Goal: Information Seeking & Learning: Learn about a topic

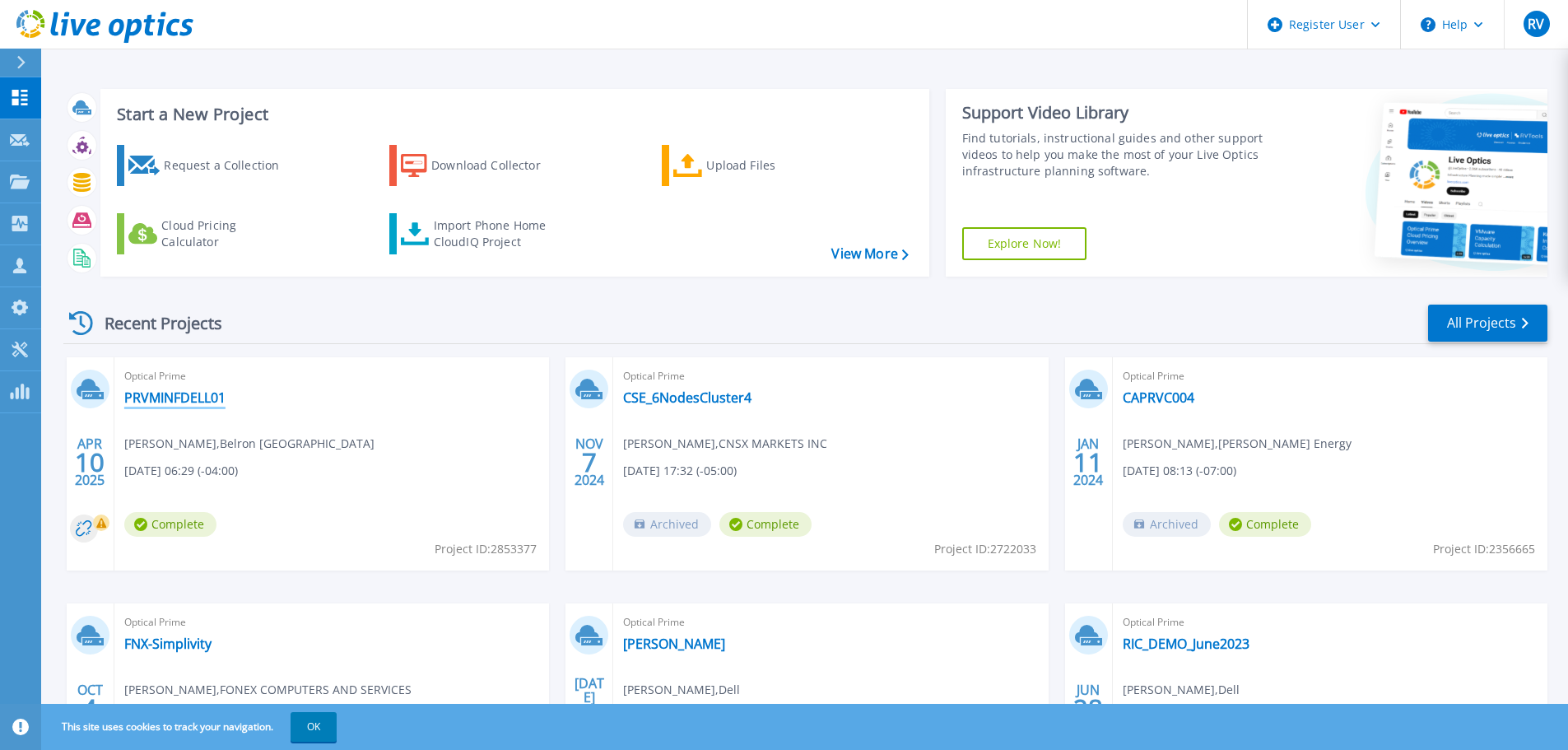
click at [194, 394] on link "PRVMINFDELL01" at bounding box center [175, 397] width 101 height 17
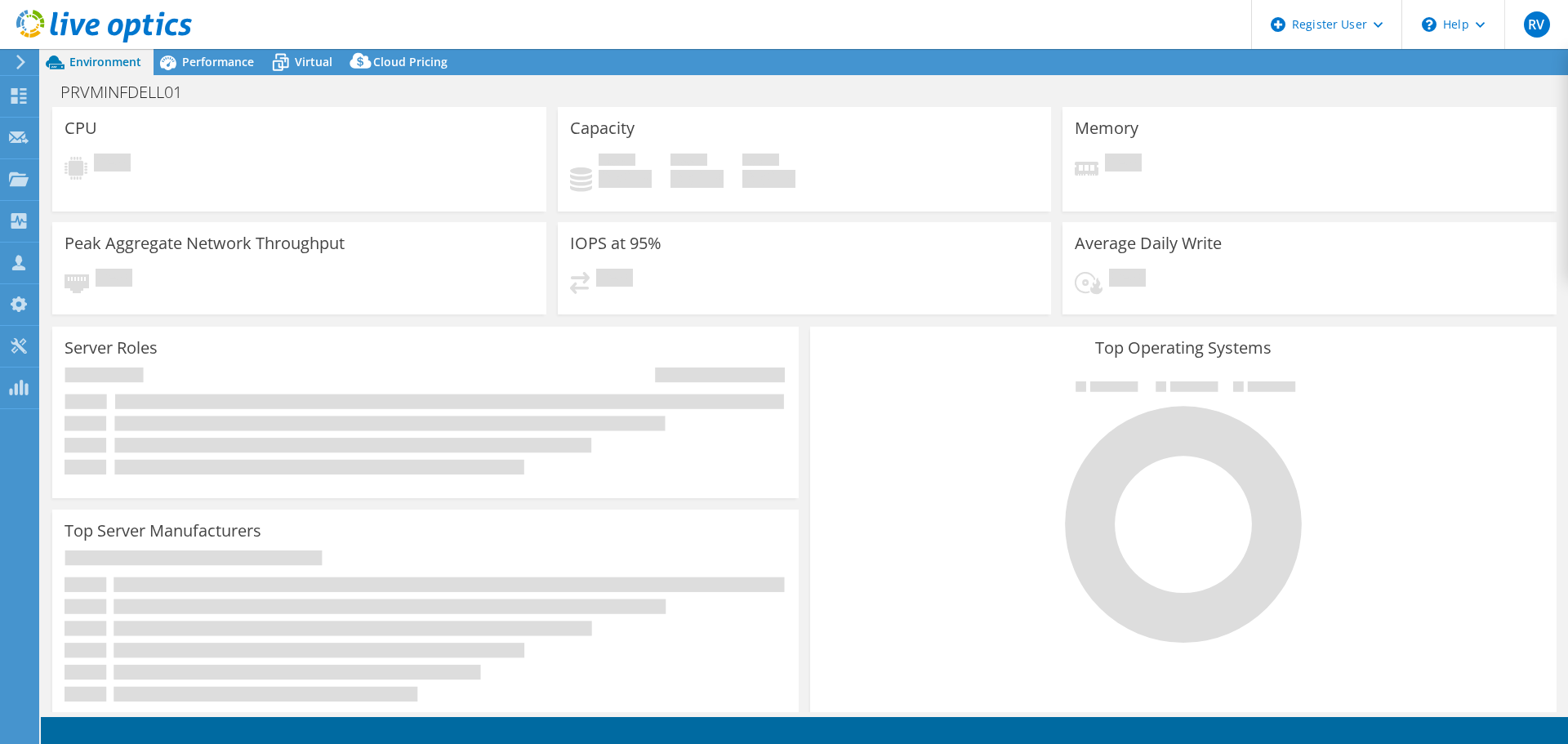
select select "USD"
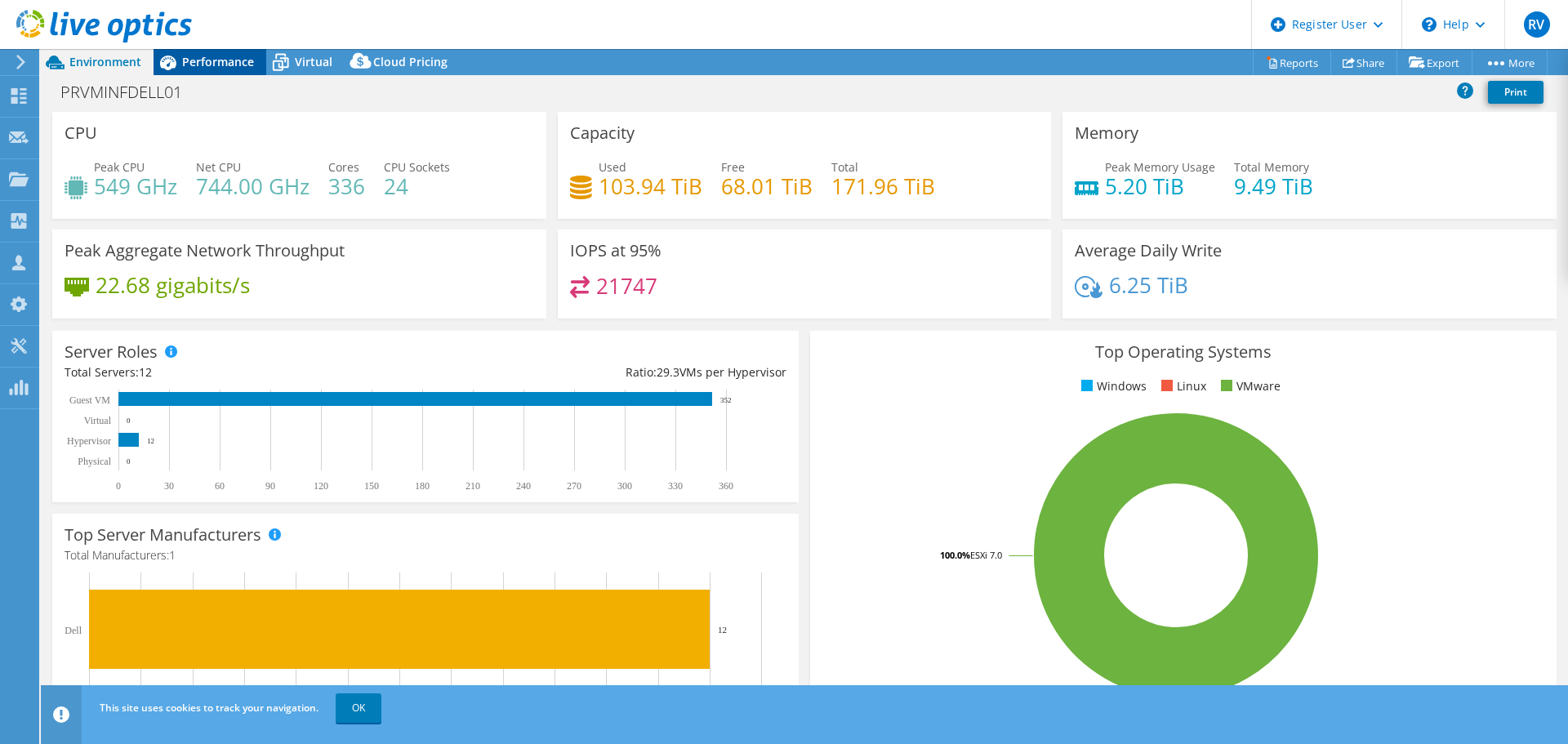
click at [193, 63] on span "Performance" at bounding box center [217, 62] width 72 height 16
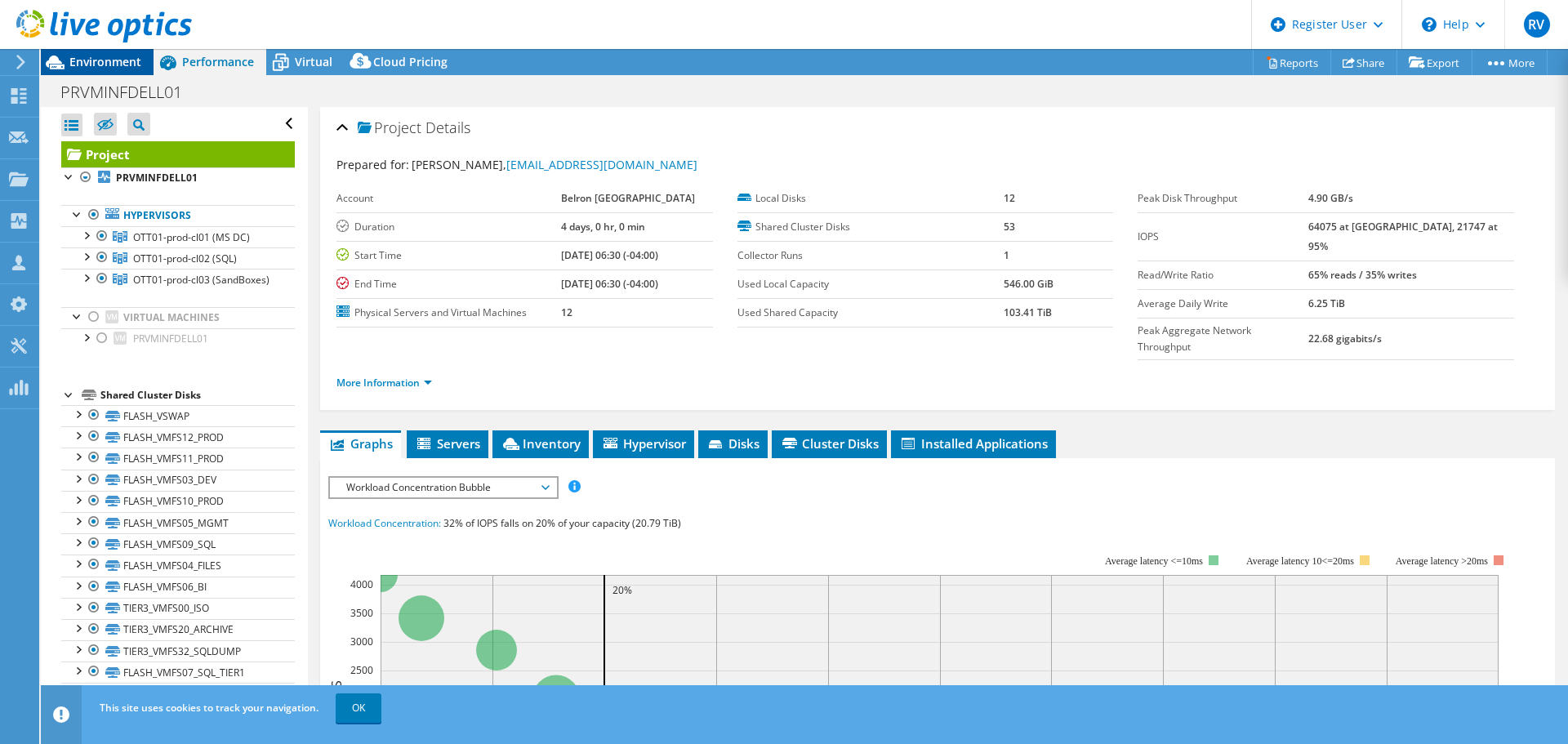
click at [95, 66] on span "Environment" at bounding box center [105, 62] width 72 height 16
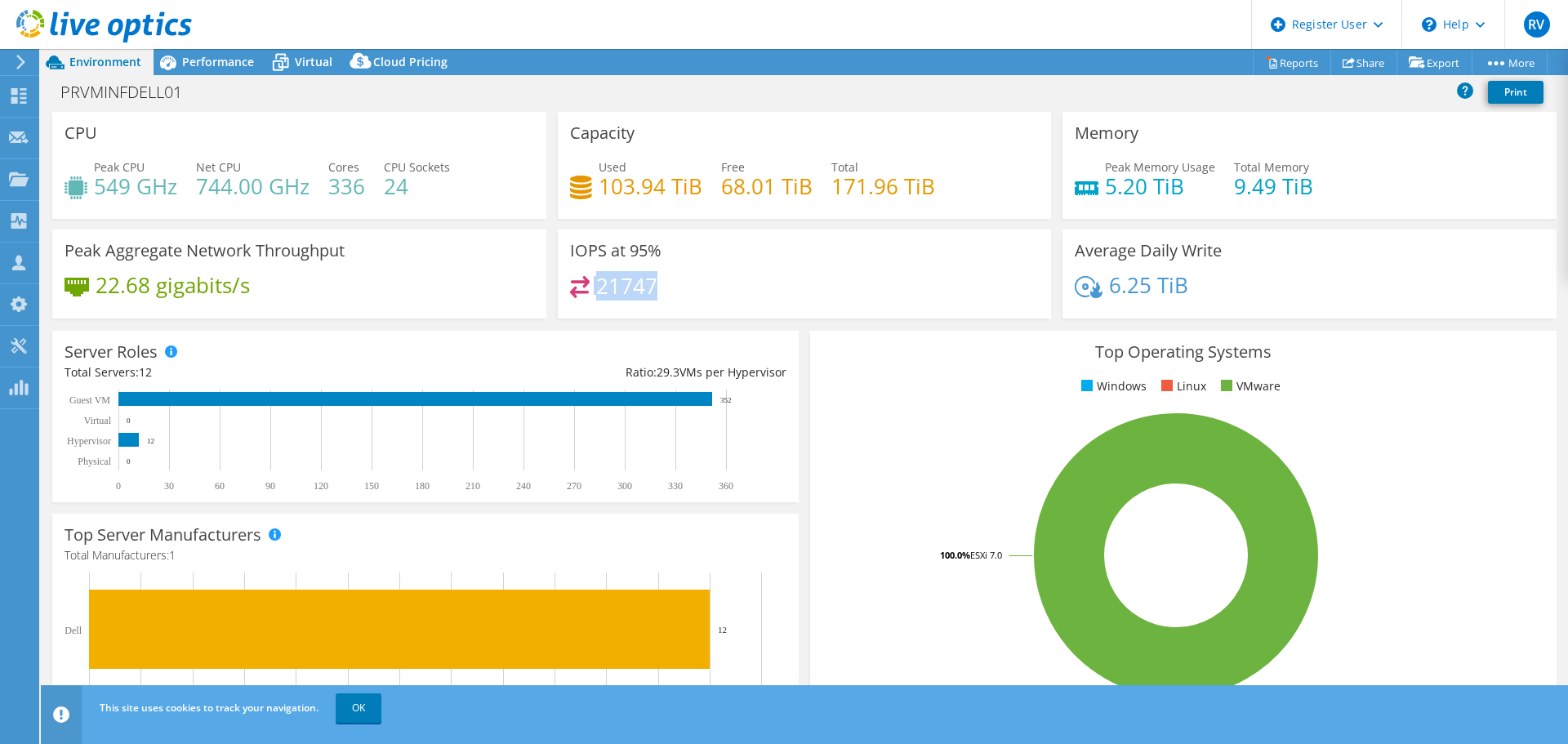
drag, startPoint x: 662, startPoint y: 287, endPoint x: 577, endPoint y: 288, distance: 85.0
click at [577, 288] on div "21747" at bounding box center [805, 293] width 469 height 35
click at [653, 251] on h3 "IOPS at 95%" at bounding box center [616, 250] width 91 height 18
click at [201, 57] on span "Performance" at bounding box center [217, 62] width 72 height 16
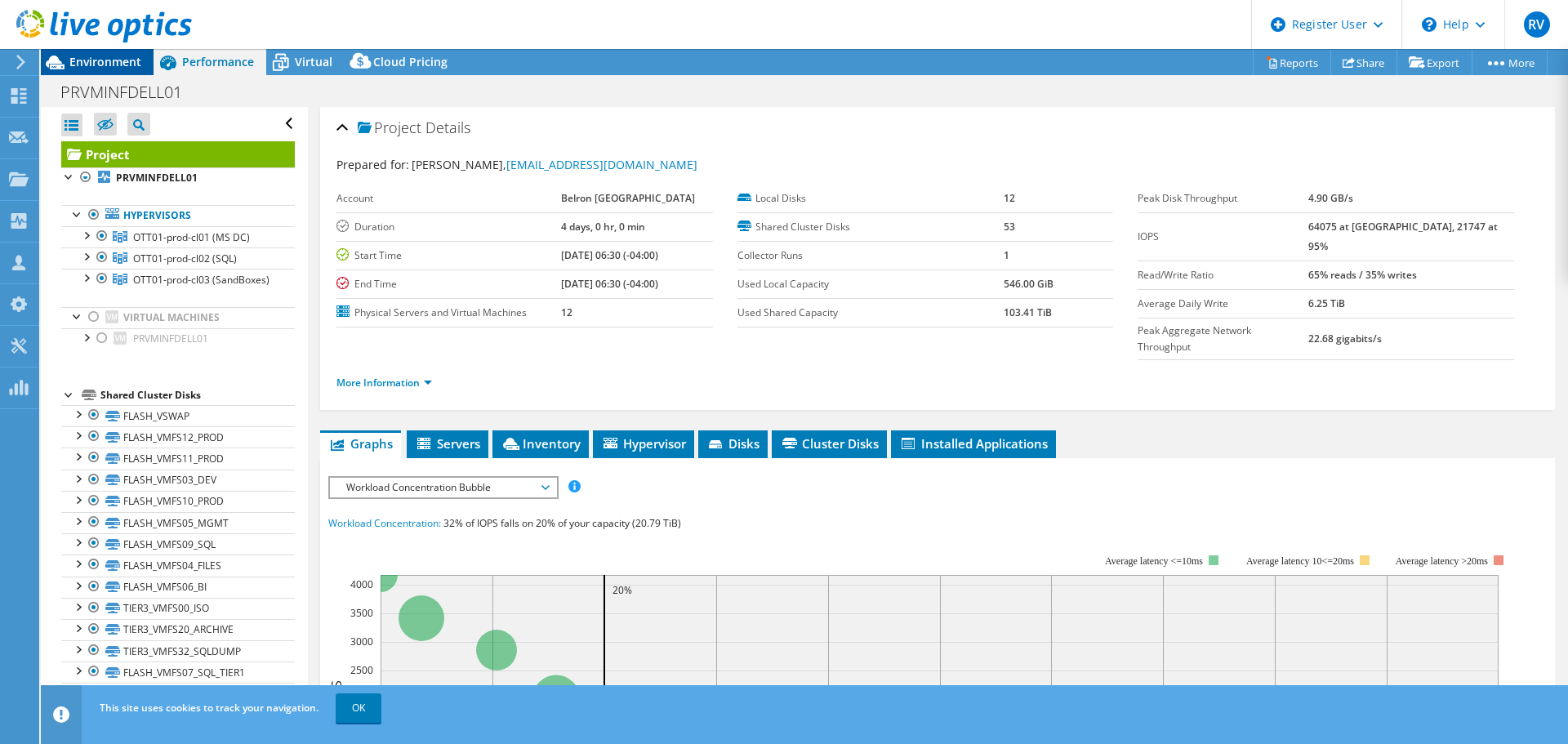
click at [129, 60] on span "Environment" at bounding box center [105, 62] width 72 height 16
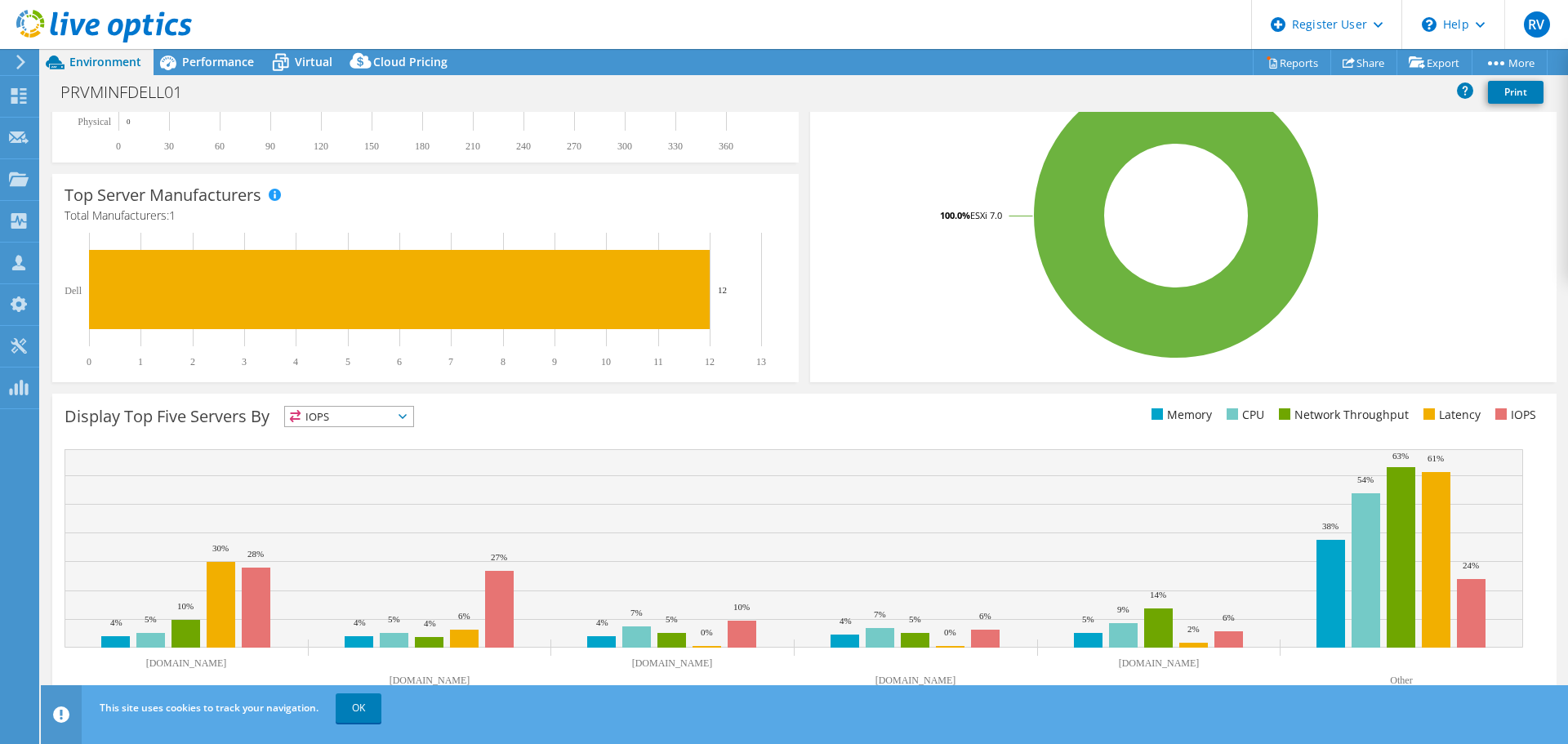
scroll to position [346, 0]
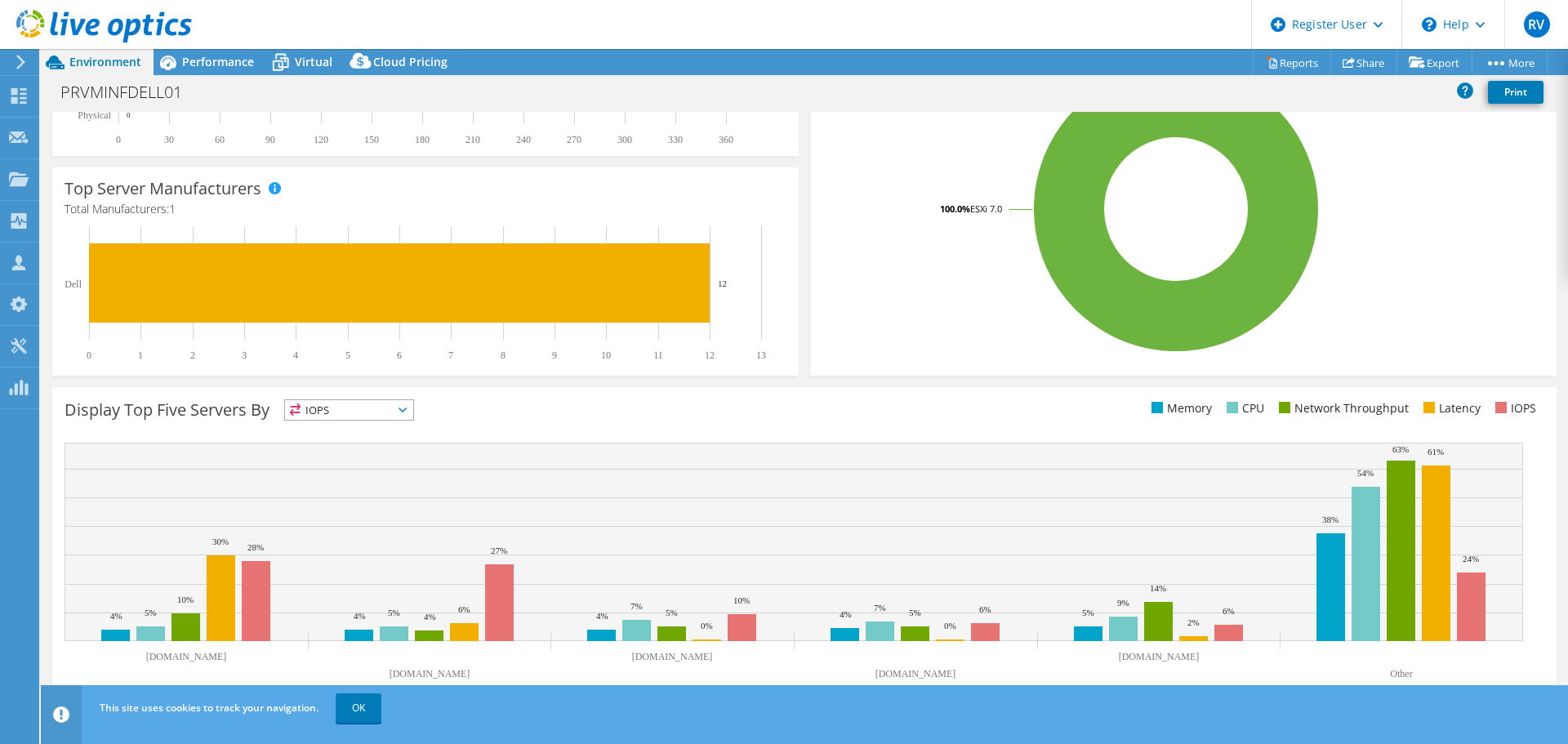
click at [330, 411] on span "IOPS" at bounding box center [349, 410] width 129 height 20
click at [550, 407] on div "Display Top Five Servers By IOPS IOPS" at bounding box center [435, 412] width 740 height 27
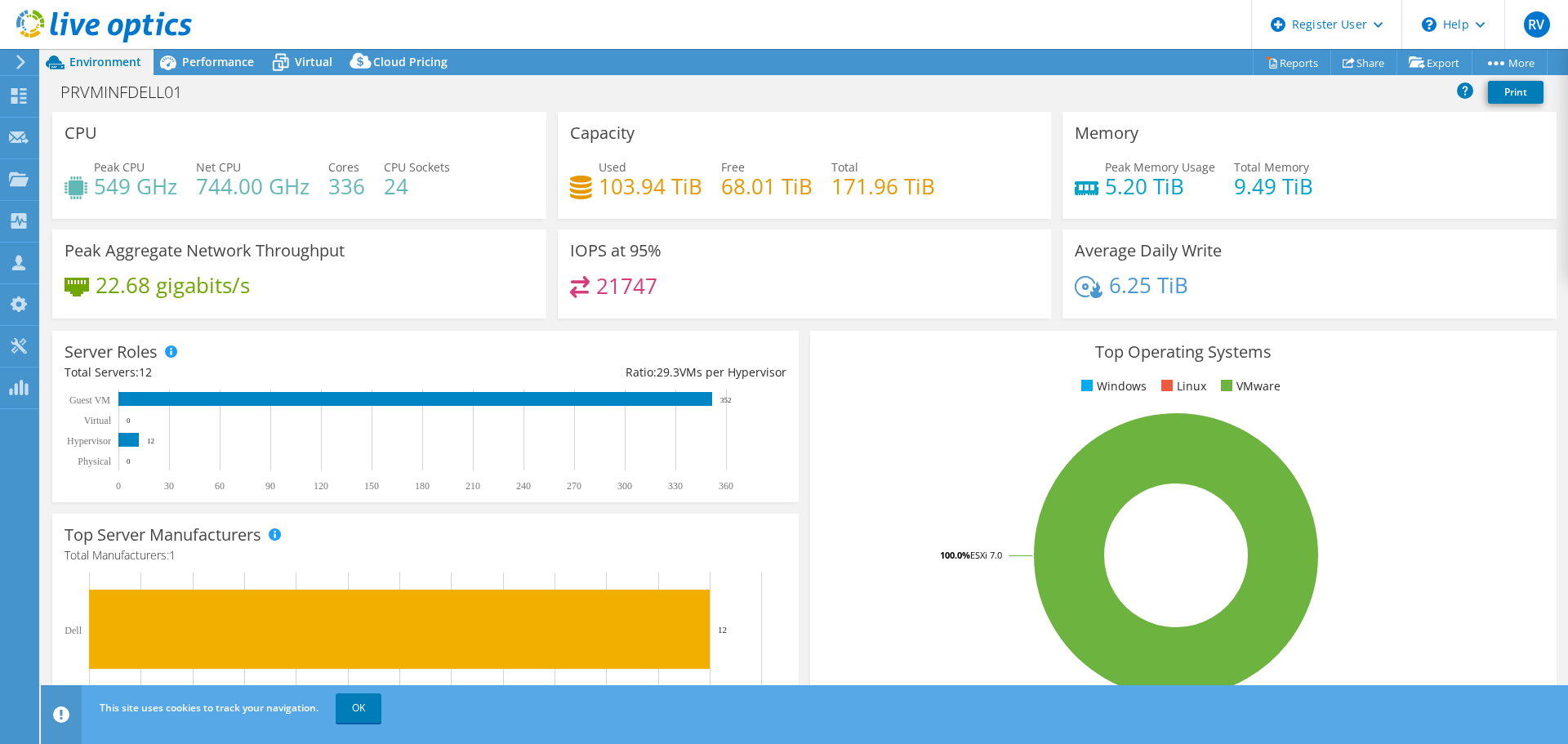
click at [19, 66] on icon at bounding box center [21, 62] width 12 height 15
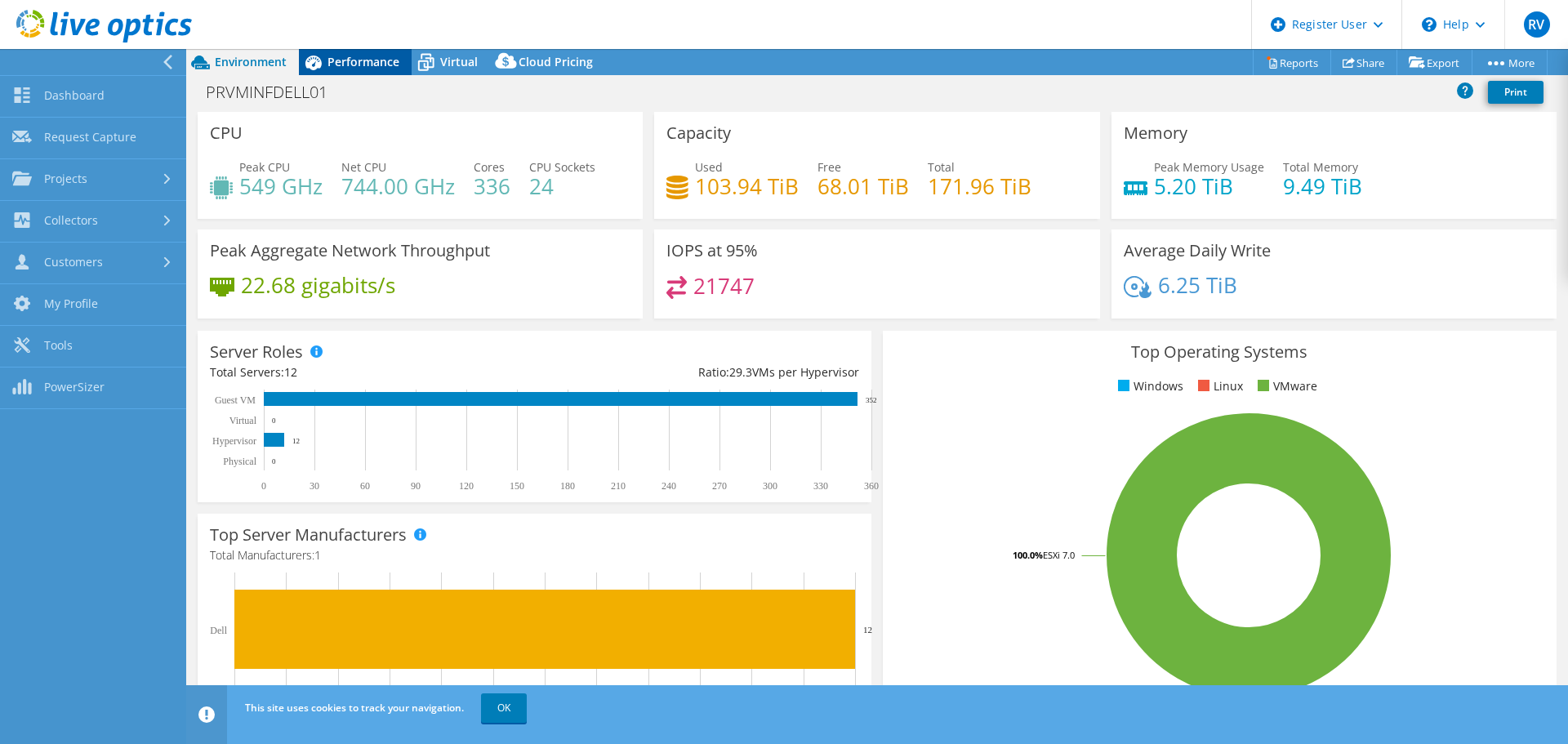
click at [336, 59] on span "Performance" at bounding box center [363, 62] width 72 height 16
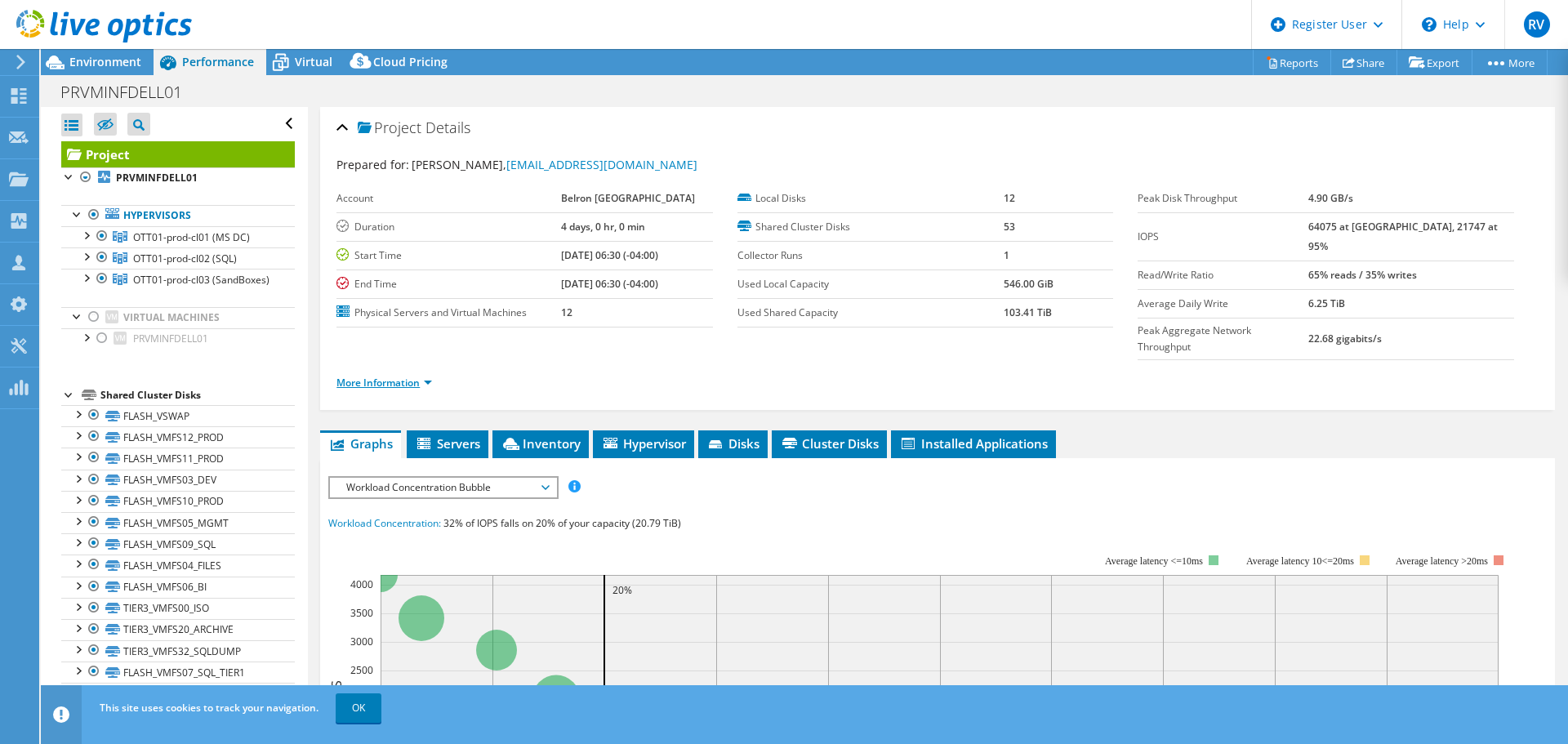
click at [429, 376] on link "More Information" at bounding box center [384, 383] width 95 height 14
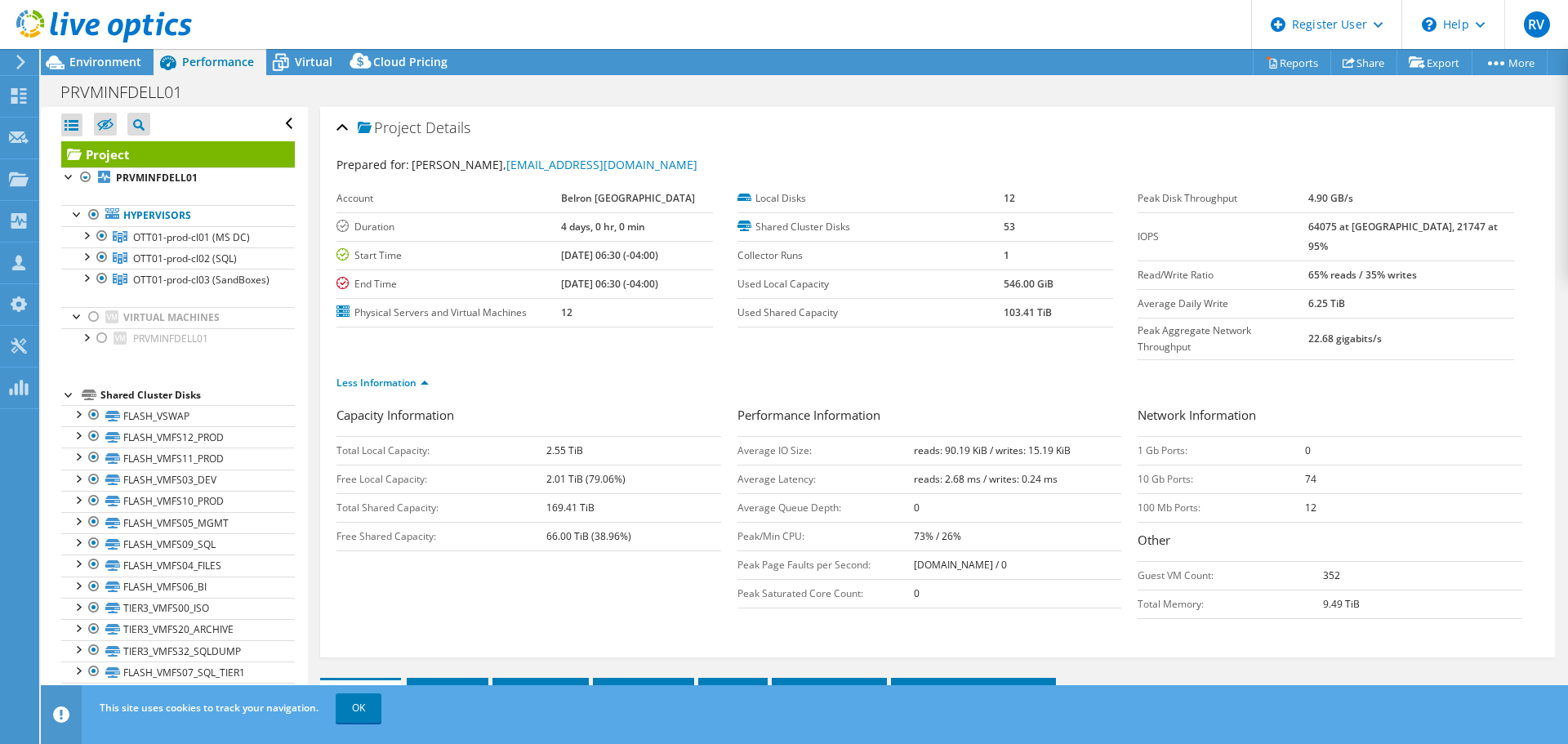
drag, startPoint x: 1337, startPoint y: 226, endPoint x: 1482, endPoint y: 224, distance: 145.0
click at [1482, 224] on tr "IOPS 64075 at Peak, 21747 at 95%" at bounding box center [1325, 236] width 376 height 48
click at [76, 55] on span "Environment" at bounding box center [105, 62] width 72 height 16
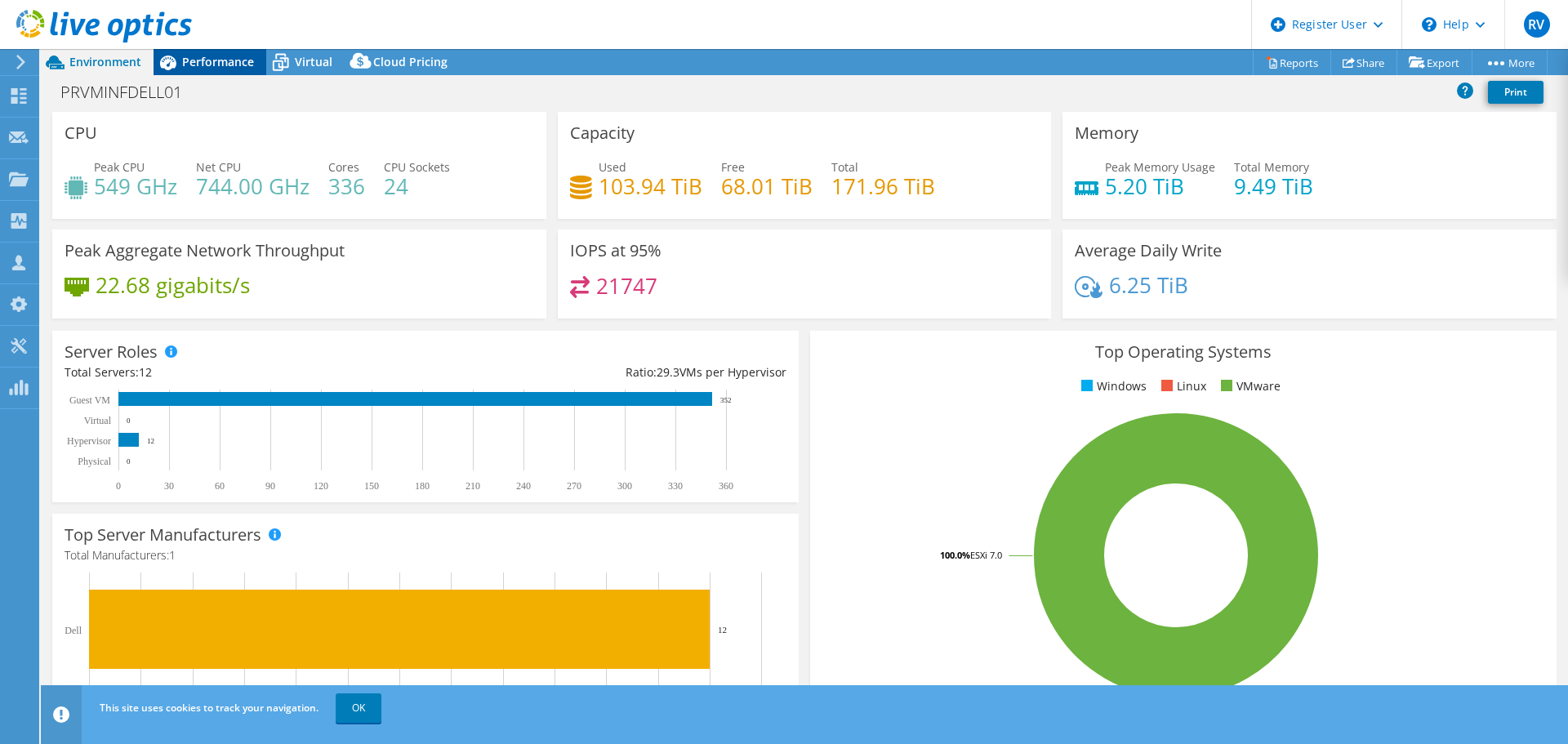
click at [196, 59] on span "Performance" at bounding box center [217, 62] width 72 height 16
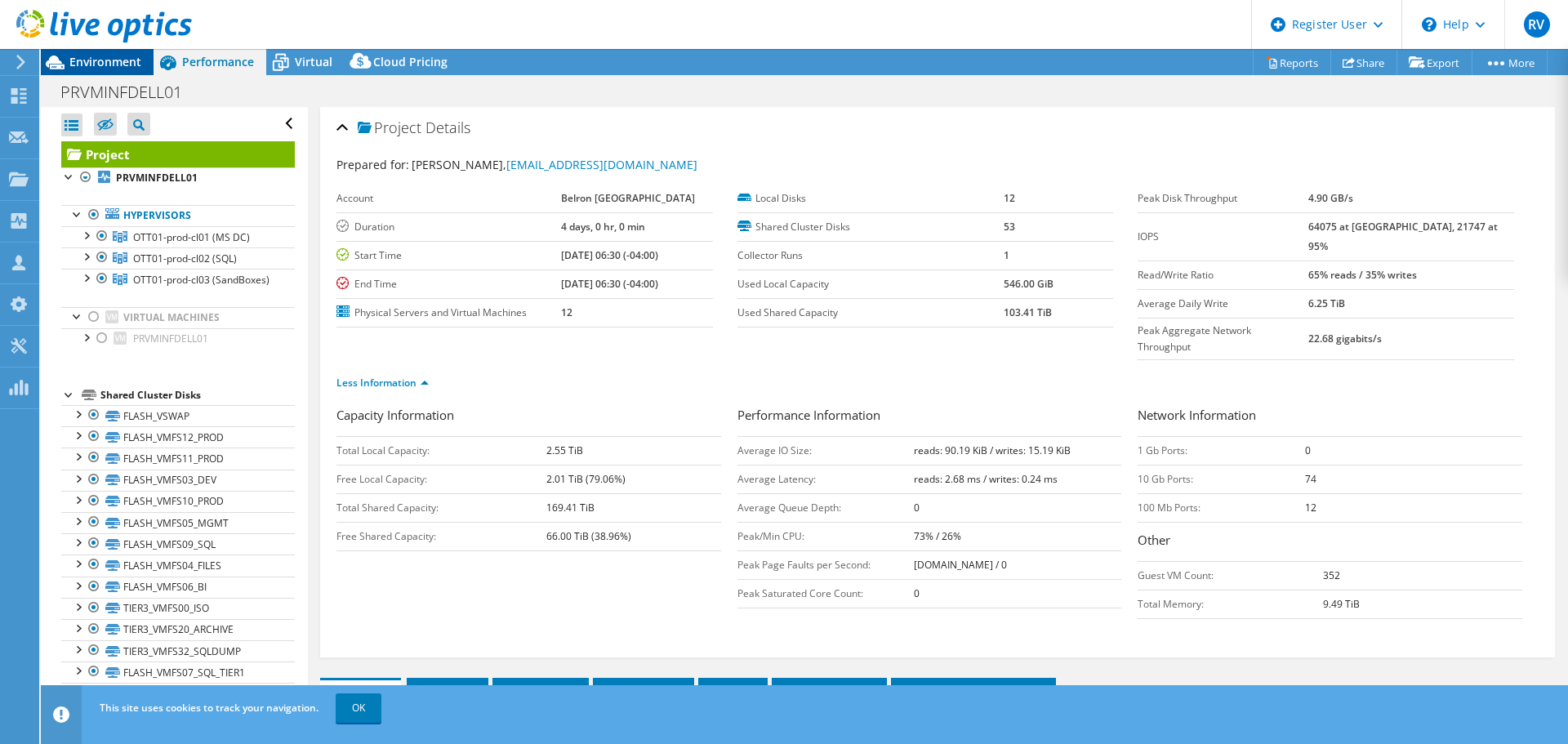
click at [90, 66] on span "Environment" at bounding box center [105, 62] width 72 height 16
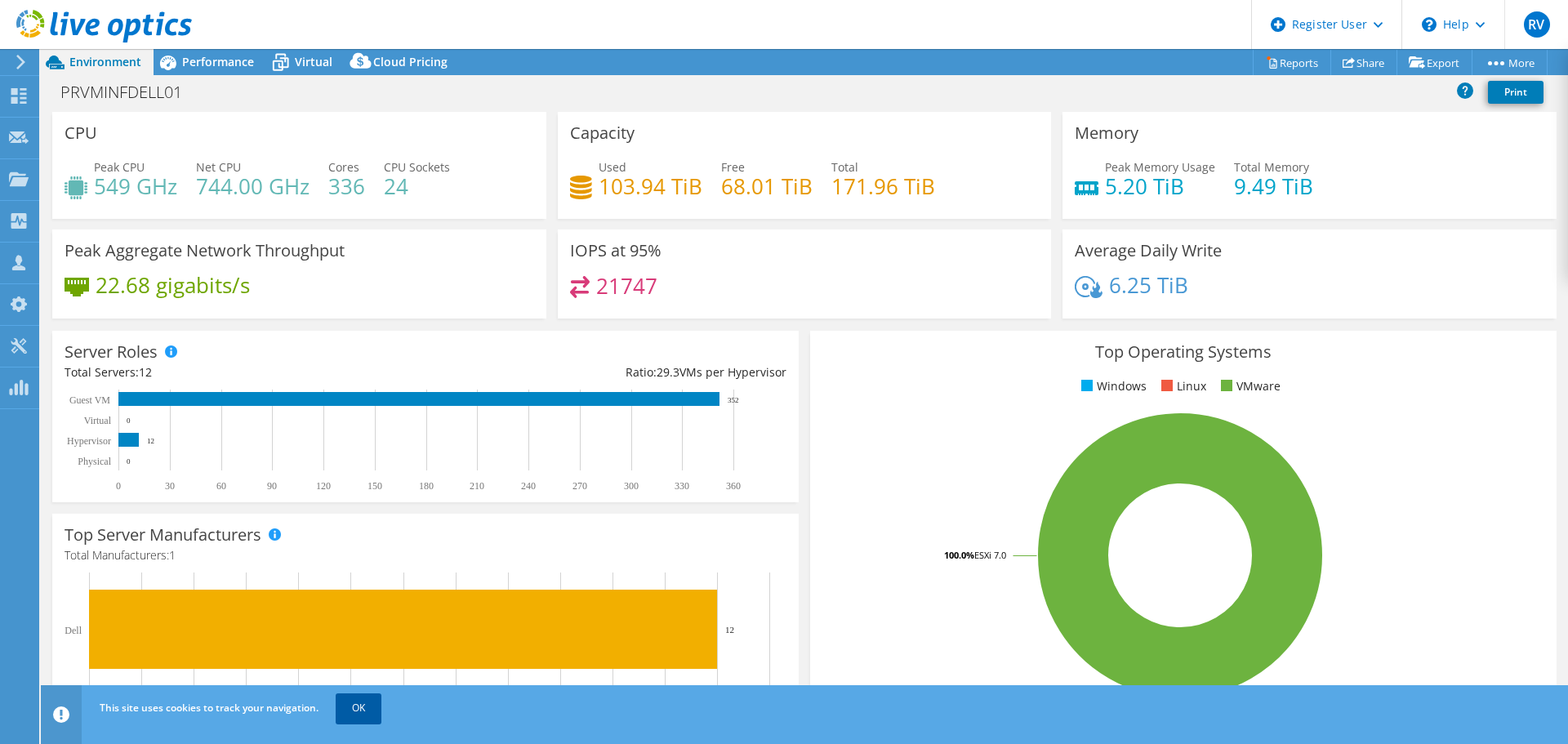
click at [356, 707] on link "OK" at bounding box center [358, 708] width 46 height 29
